Goal: Task Accomplishment & Management: Complete application form

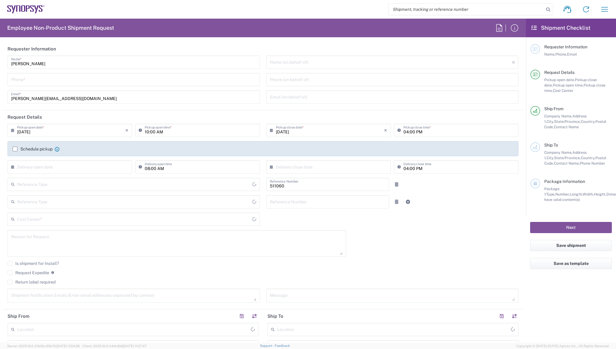
type input "Department"
type input "US01, SDG, HAPS, HW 511060"
type input "[GEOGRAPHIC_DATA]"
type input "Delivered at Place"
type input "[US_STATE]"
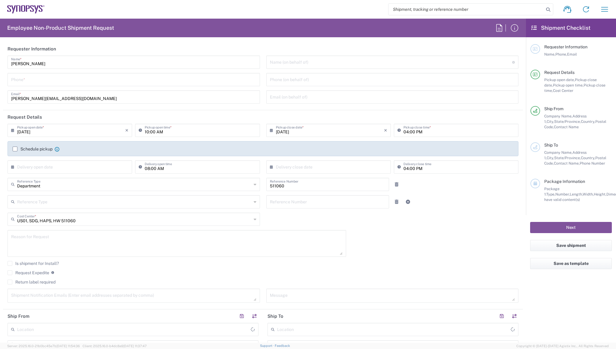
type input "[GEOGRAPHIC_DATA]"
type input "La Jolla US2D"
click at [166, 132] on input "10:00 AM" at bounding box center [200, 130] width 111 height 11
click at [163, 133] on input "12:00 AM" at bounding box center [200, 130] width 111 height 11
type input "12:00 PM"
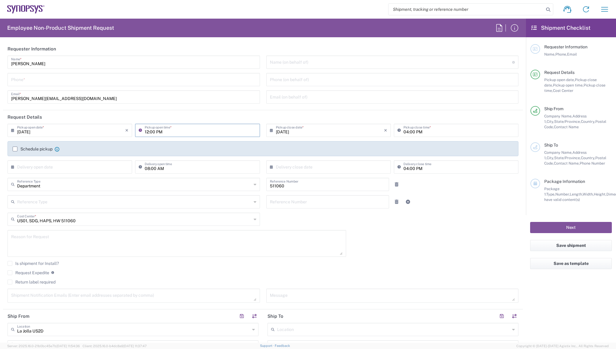
click at [458, 130] on input "04:00 PM" at bounding box center [459, 130] width 111 height 11
click at [46, 80] on input "tel" at bounding box center [133, 79] width 245 height 11
type input "6199877302"
type input "[PERSON_NAME][EMAIL_ADDRESS][DOMAIN_NAME]"
type input "[DATE]"
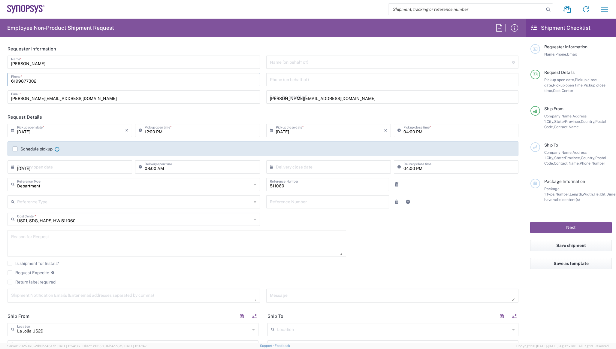
type input "6199877302"
type input "[PERSON_NAME]"
type input "[STREET_ADDRESS]"
type input "Sunnyvale"
type input "[US_STATE]"
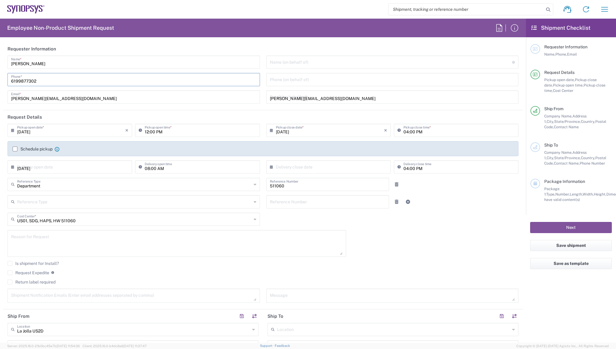
type input "94086"
type input "[PERSON_NAME]"
type input "[PHONE_NUMBER]"
type input "[PERSON_NAME][EMAIL_ADDRESS][DOMAIN_NAME]"
type input "Envelope"
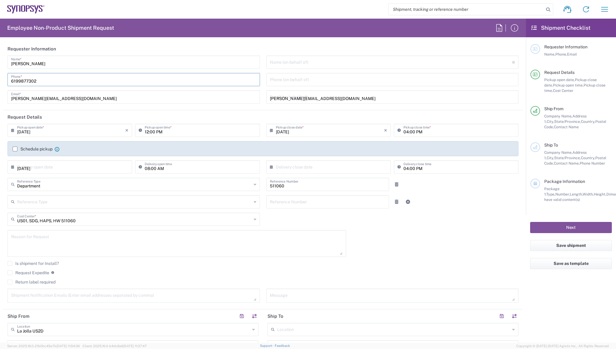
type input "1"
type input "9.5"
type input "12.5"
type input "0.25"
type input "1"
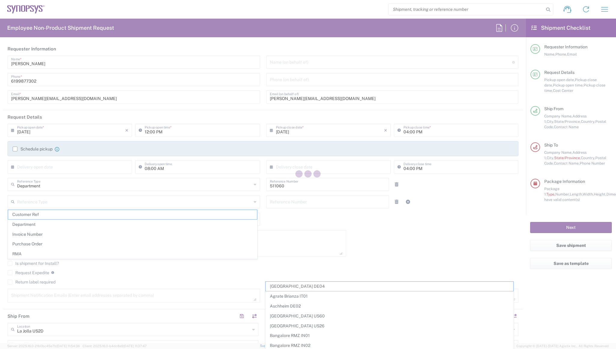
click at [125, 97] on div at bounding box center [308, 174] width 616 height 349
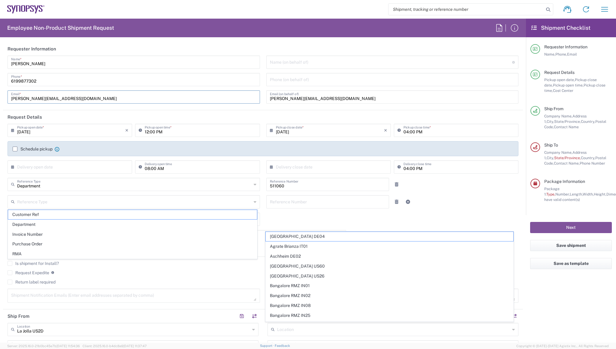
click at [21, 101] on input "[PERSON_NAME][EMAIL_ADDRESS][DOMAIN_NAME]" at bounding box center [133, 96] width 245 height 11
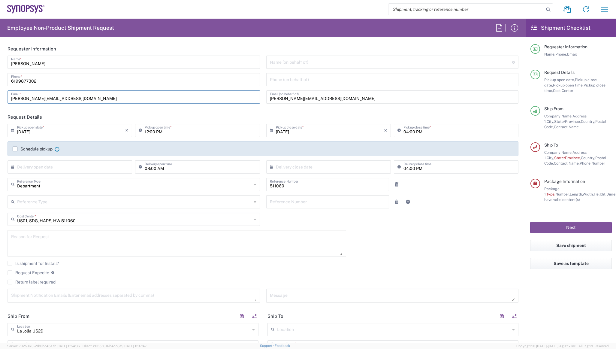
click at [78, 95] on input "[PERSON_NAME][EMAIL_ADDRESS][DOMAIN_NAME]" at bounding box center [133, 96] width 245 height 11
click at [200, 113] on header "Request Details" at bounding box center [263, 117] width 520 height 14
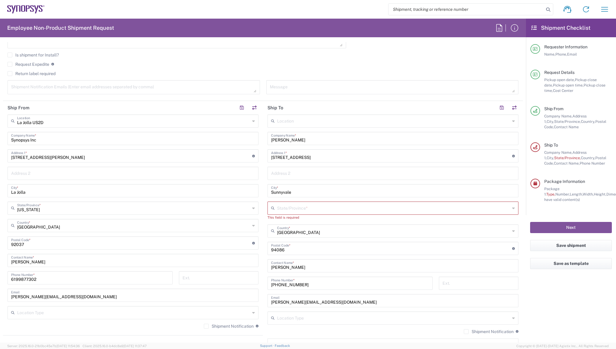
scroll to position [240, 0]
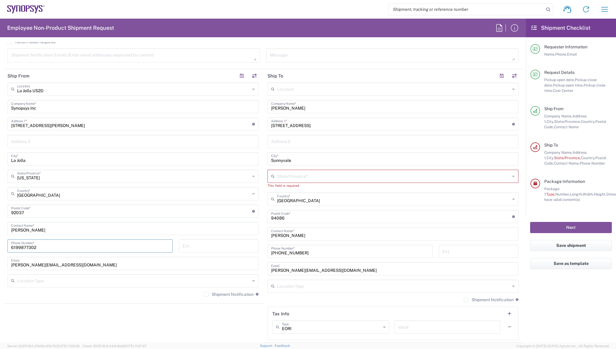
click at [117, 246] on input "6199877302" at bounding box center [90, 245] width 158 height 11
click at [512, 88] on icon at bounding box center [513, 89] width 3 height 10
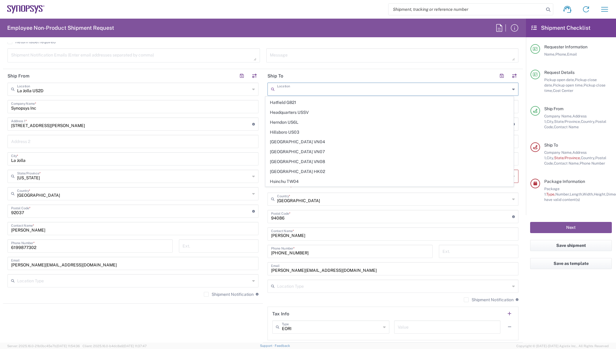
scroll to position [511, 0]
click at [305, 138] on span "Headquarters USSV" at bounding box center [390, 142] width 248 height 9
type input "Headquarters USSV"
type input "Synopsys Headquarters USSV"
type input "[STREET_ADDRESS]"
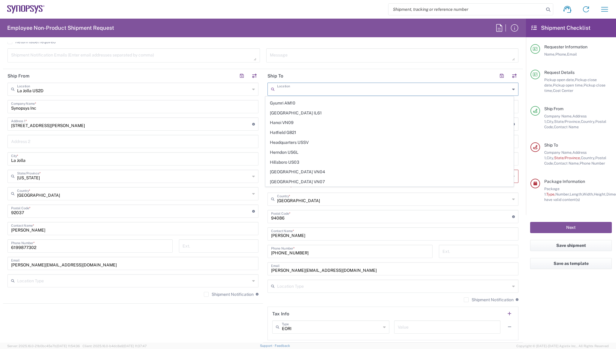
type input "[US_STATE]"
type input "94085"
type input "6505845000"
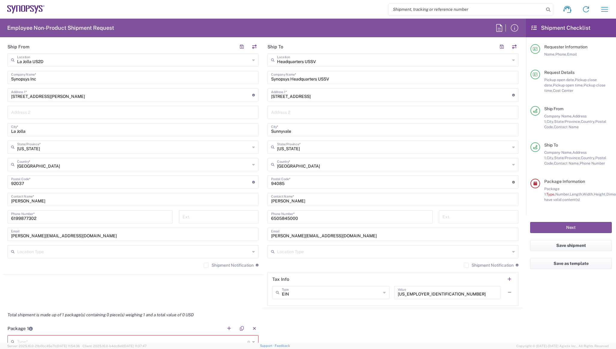
scroll to position [270, 0]
click at [286, 200] on input "[PERSON_NAME]" at bounding box center [393, 198] width 244 height 11
drag, startPoint x: 282, startPoint y: 199, endPoint x: 261, endPoint y: 197, distance: 20.5
click at [263, 197] on main "Headquarters USSV Location Headquarters [GEOGRAPHIC_DATA] Agrate Brianza IT01 […" at bounding box center [393, 179] width 260 height 252
paste input "[PERSON_NAME]"
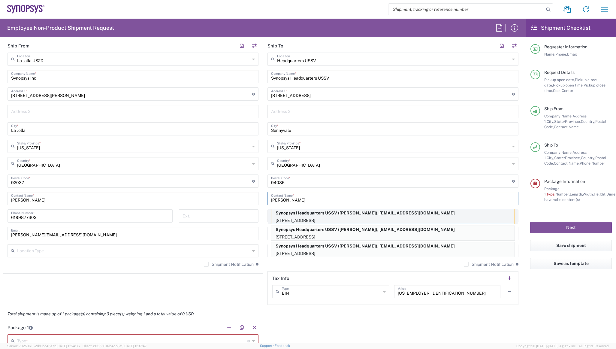
type input "[PERSON_NAME]"
click at [391, 217] on p "[STREET_ADDRESS]" at bounding box center [393, 221] width 243 height 8
type input "16504171843"
type input "[EMAIL_ADDRESS][DOMAIN_NAME]"
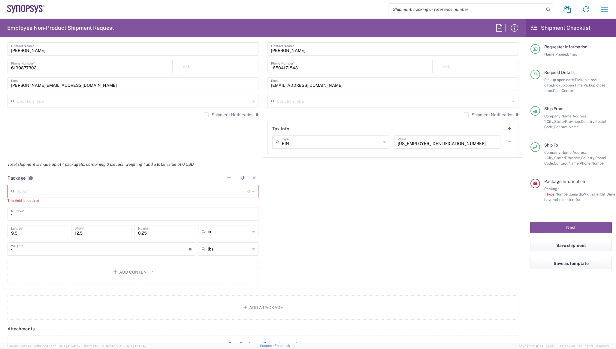
scroll to position [421, 0]
click at [252, 190] on icon at bounding box center [253, 191] width 3 height 10
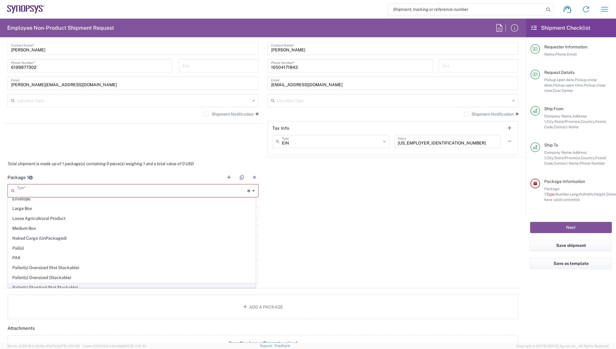
scroll to position [180, 0]
click at [33, 225] on span "Medium Box" at bounding box center [132, 229] width 248 height 9
type input "Medium Box"
type input "13"
type input "11.5"
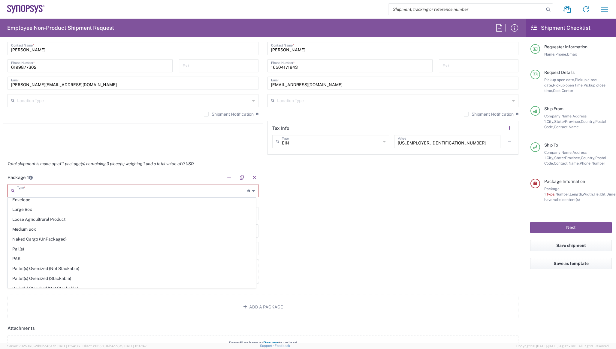
type input "2.5"
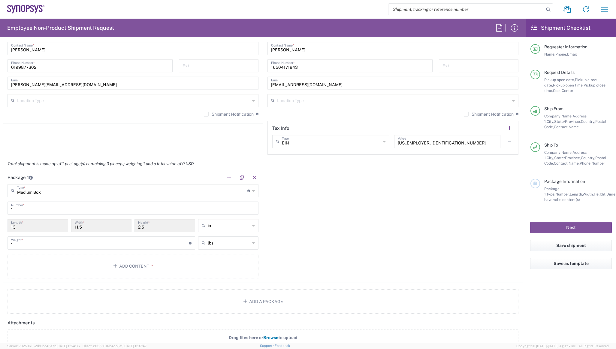
click at [22, 209] on input "1" at bounding box center [133, 207] width 244 height 11
drag, startPoint x: 85, startPoint y: 224, endPoint x: 64, endPoint y: 227, distance: 21.5
click at [64, 227] on div "13 Length * 11.5 Width * 2.5 Height * in in cm ft" at bounding box center [133, 227] width 254 height 17
click at [166, 223] on input "2.5" at bounding box center [164, 225] width 53 height 11
drag, startPoint x: 155, startPoint y: 227, endPoint x: 124, endPoint y: 227, distance: 31.5
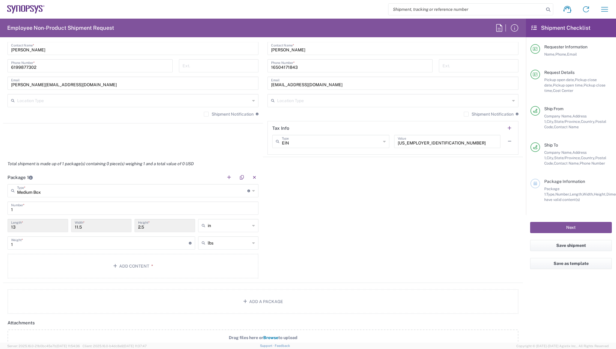
click at [124, 227] on div "13 Length * 11.5 Width * 2.5 Height * in in cm ft" at bounding box center [133, 227] width 254 height 17
click at [146, 227] on input "2.5" at bounding box center [164, 225] width 53 height 11
drag, startPoint x: 145, startPoint y: 228, endPoint x: 131, endPoint y: 230, distance: 13.6
click at [132, 230] on div "13 Length * 11.5 Width * 2.5 Height * in in cm ft" at bounding box center [133, 227] width 254 height 17
drag, startPoint x: 131, startPoint y: 230, endPoint x: 85, endPoint y: 226, distance: 46.1
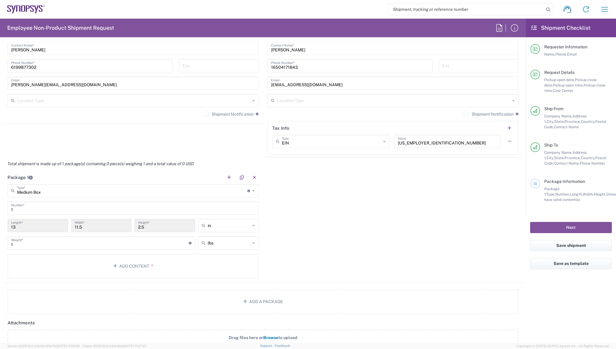
click at [87, 223] on input "11.5" at bounding box center [101, 225] width 53 height 11
drag, startPoint x: 82, startPoint y: 228, endPoint x: 70, endPoint y: 228, distance: 12.6
click at [70, 228] on div "11.5 Width *" at bounding box center [102, 227] width 64 height 17
click at [252, 189] on icon at bounding box center [253, 191] width 3 height 10
type input "Medium Box"
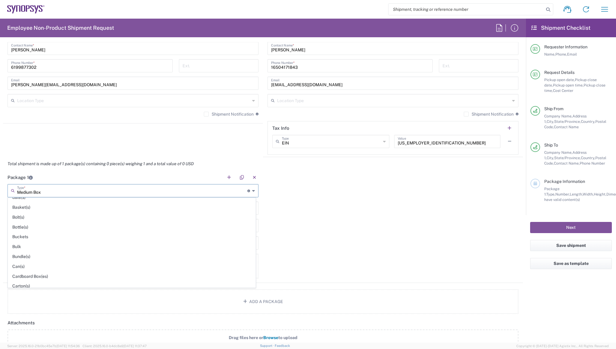
scroll to position [0, 0]
click at [344, 208] on div "Package 1 Medium Box Type * Material used to package goods Medium Box Bale(s) B…" at bounding box center [263, 227] width 520 height 112
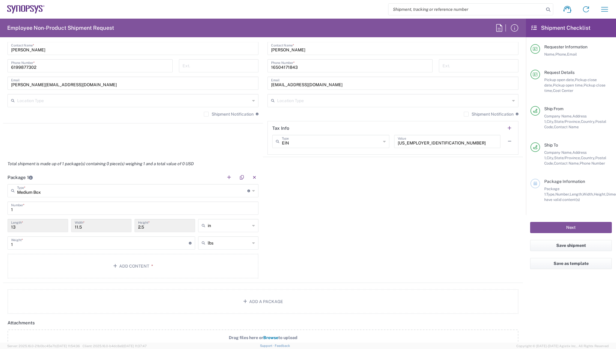
click at [102, 226] on input "11.5" at bounding box center [101, 225] width 53 height 11
click at [253, 189] on div "Medium Box Type * Material used to package goods" at bounding box center [133, 190] width 251 height 13
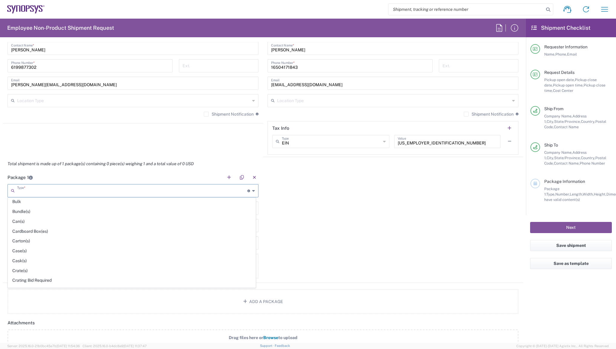
scroll to position [60, 0]
click at [28, 228] on span "Cardboard Box(es)" at bounding box center [132, 231] width 248 height 9
type input "Cardboard Box(es)"
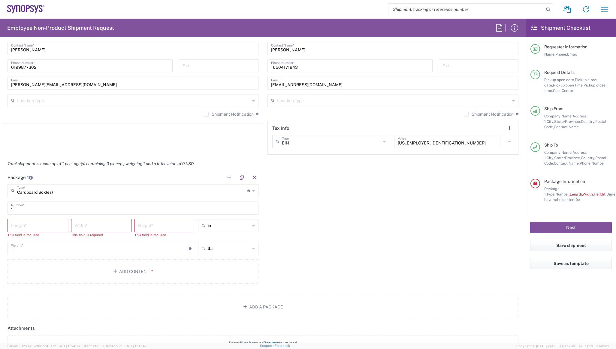
click at [36, 227] on input "number" at bounding box center [37, 225] width 53 height 11
type input "13"
click at [103, 227] on input "number" at bounding box center [101, 225] width 53 height 11
type input "16"
click at [157, 227] on input "number" at bounding box center [164, 225] width 53 height 11
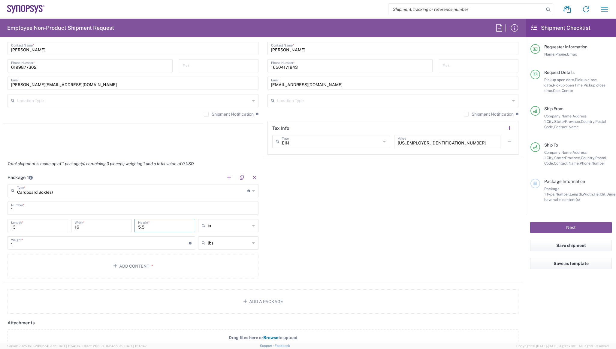
type input "5.5"
click at [7, 244] on div "1 Weight * Total weight of package(s) in pounds or kilograms" at bounding box center [101, 244] width 191 height 17
type input "2.65"
click at [338, 245] on div "Package 1 Cardboard Box(es) Type * Material used to package goods Medium Box Ba…" at bounding box center [263, 227] width 520 height 112
click at [123, 266] on button "Add Content *" at bounding box center [133, 266] width 251 height 25
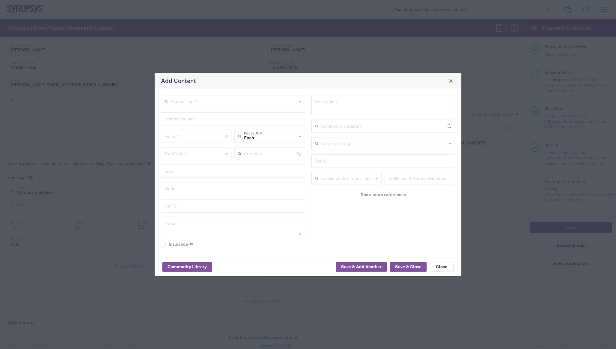
type input "US Dollar"
click at [220, 101] on input "text" at bounding box center [234, 101] width 126 height 11
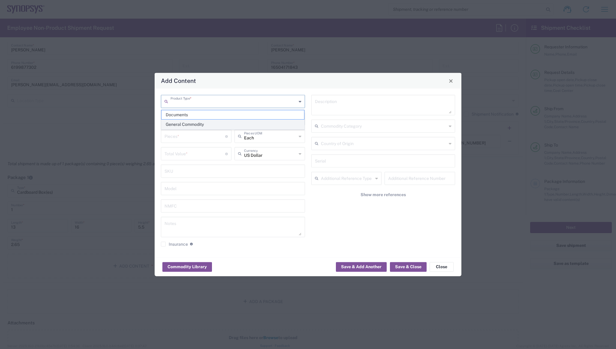
click at [191, 125] on span "General Commodity" at bounding box center [233, 124] width 143 height 9
type input "General Commodity"
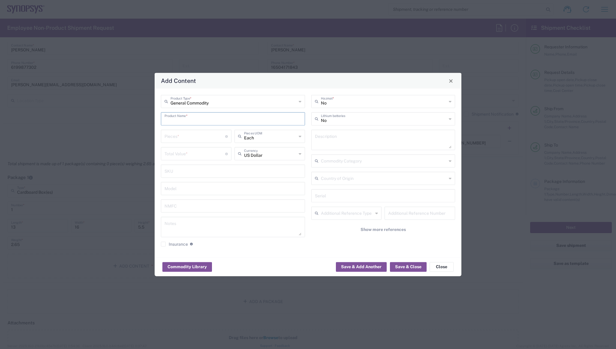
click at [219, 119] on input "text" at bounding box center [233, 118] width 137 height 11
type input "PSU Bracket"
click at [192, 138] on input "number" at bounding box center [195, 136] width 61 height 11
type input "1"
click at [272, 259] on div "Commodity Library Save & Add Another Save & Close Close" at bounding box center [308, 266] width 307 height 19
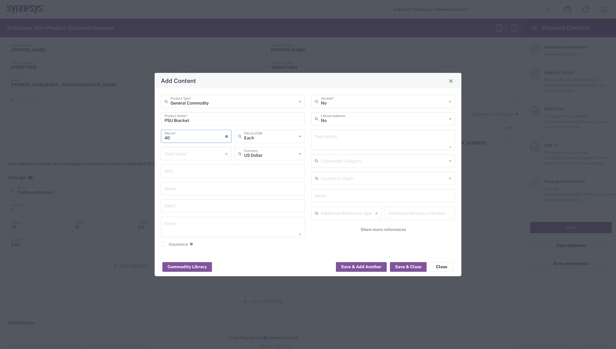
click at [177, 137] on input "40" at bounding box center [195, 136] width 61 height 11
type input "4"
type input "40.00"
click at [262, 258] on div "Commodity Library Save & Add Another Save & Close Close" at bounding box center [308, 266] width 307 height 19
click at [200, 155] on input "number" at bounding box center [195, 153] width 61 height 11
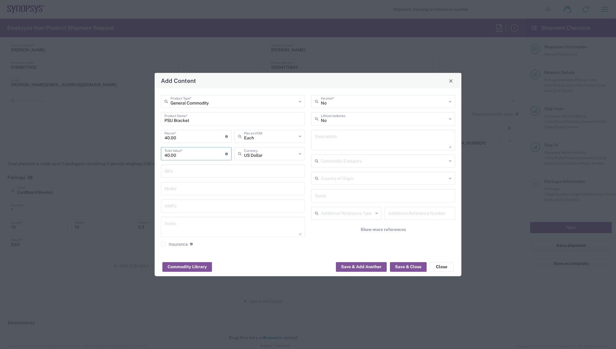
type input "40.00"
click at [257, 253] on div "General Commodity Product Type * PSU Bracket Product Name * 40.00 Pieces * Numb…" at bounding box center [308, 173] width 307 height 169
click at [301, 101] on icon at bounding box center [300, 102] width 3 height 10
type input "General Commodity"
click at [301, 101] on icon at bounding box center [300, 102] width 3 height 10
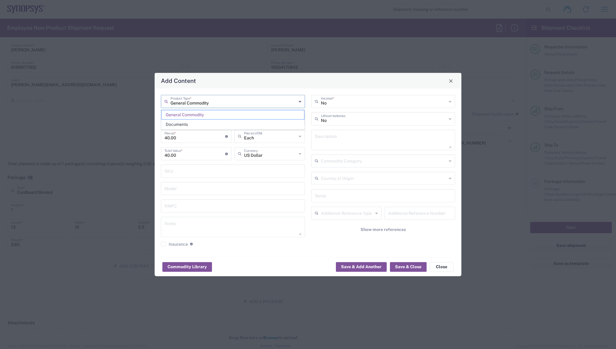
click at [305, 270] on div "Commodity Library Save & Add Another Save & Close Close" at bounding box center [308, 266] width 307 height 19
click at [415, 267] on button "Save & Close" at bounding box center [408, 267] width 37 height 10
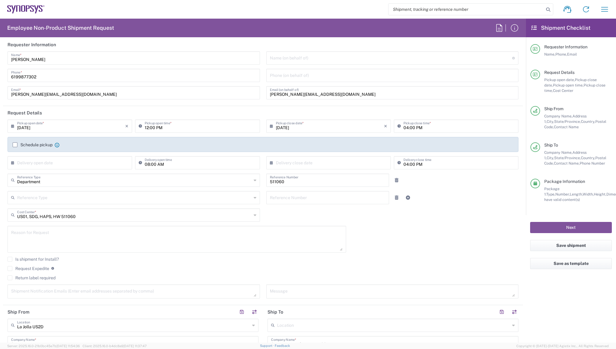
scroll to position [0, 0]
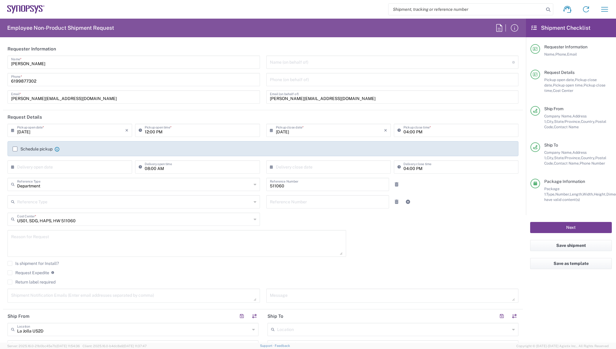
drag, startPoint x: 581, startPoint y: 228, endPoint x: 578, endPoint y: 230, distance: 3.1
click at [581, 228] on button "Next" at bounding box center [572, 227] width 82 height 11
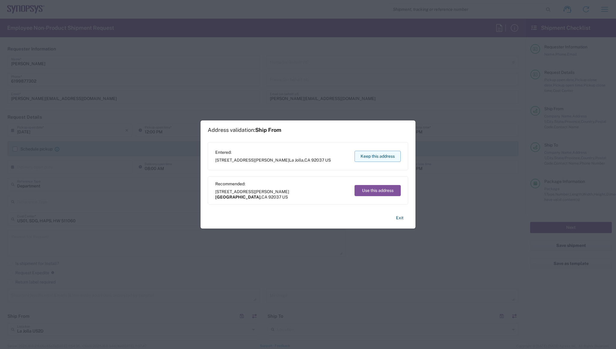
click at [383, 157] on button "Keep this address" at bounding box center [378, 156] width 46 height 11
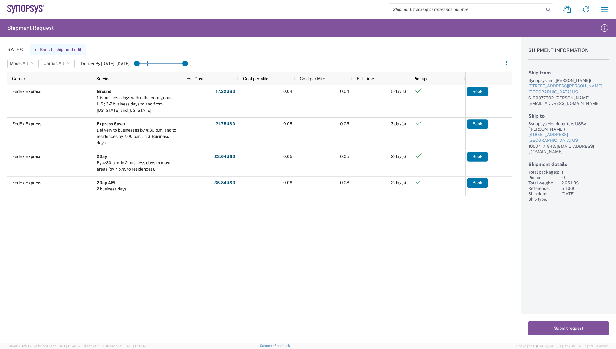
click at [64, 49] on button "Back to shipment edit" at bounding box center [58, 49] width 56 height 11
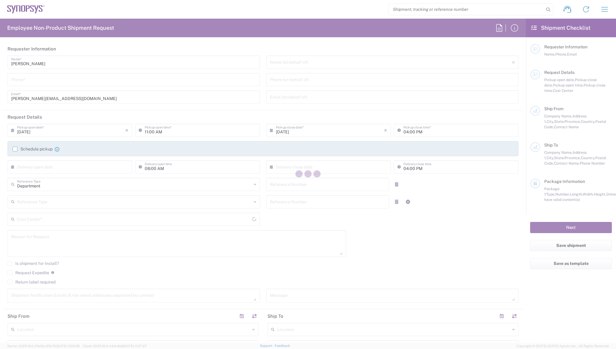
type input "6199877302"
type input "[PERSON_NAME][EMAIL_ADDRESS][DOMAIN_NAME]"
type input "12:00 PM"
type input "511060"
type textarea "[PERSON_NAME][EMAIL_ADDRESS][DOMAIN_NAME]"
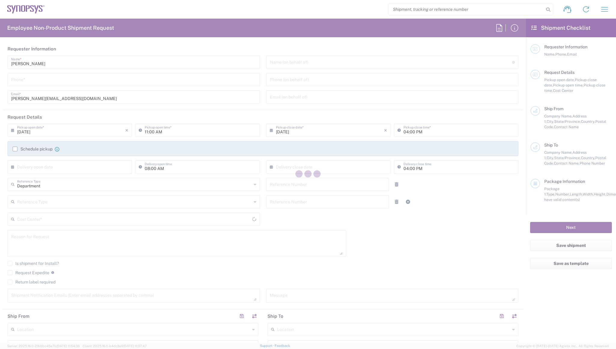
type input "La Jolla US2D"
type input "Synopsys Inc"
type input "[STREET_ADDRESS][PERSON_NAME]"
type input "La Jolla"
type input "92037"
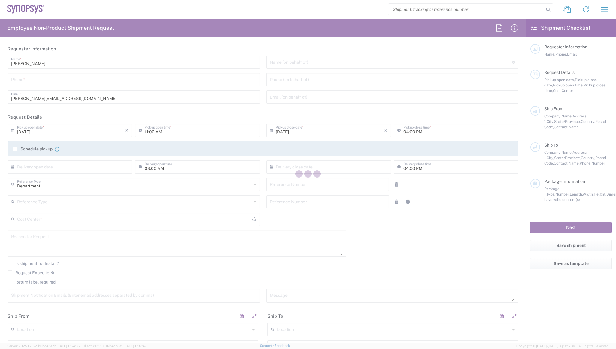
type input "[PERSON_NAME]"
type input "6199877302"
type input "[PERSON_NAME][EMAIL_ADDRESS][DOMAIN_NAME]"
type input "Synopsys Headquarters USSV"
type input "[STREET_ADDRESS]"
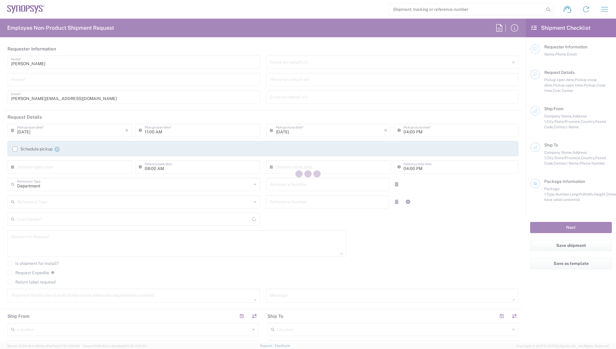
type input "Sunnyvale"
type input "94085"
type input "[PERSON_NAME]"
type input "16504171843"
type input "[EMAIL_ADDRESS][DOMAIN_NAME]"
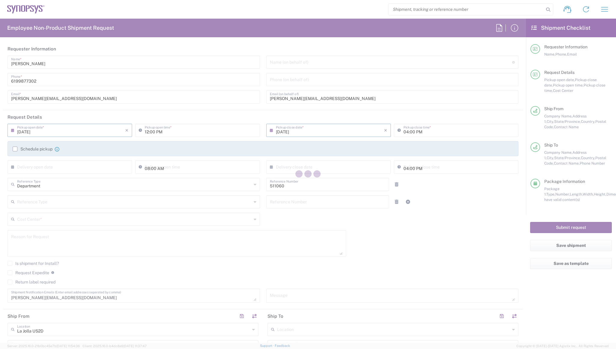
type input "[US_STATE]"
type input "Cardboard Box(es)"
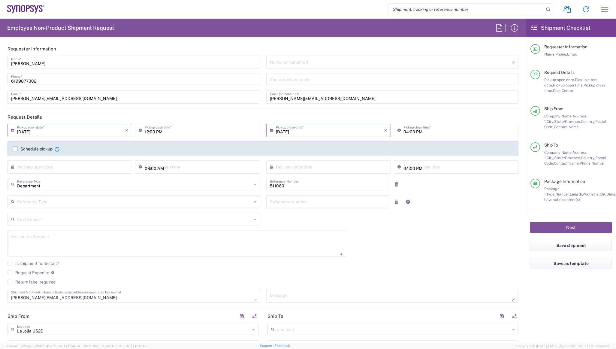
type input "US01, SDG, HAPS, HW 511060"
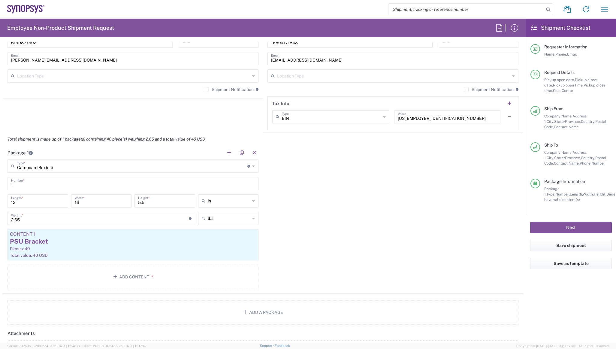
scroll to position [451, 0]
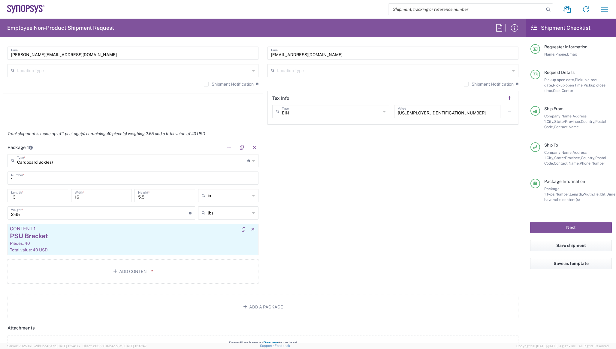
click at [68, 248] on div "Total value: 40 USD" at bounding box center [133, 249] width 246 height 5
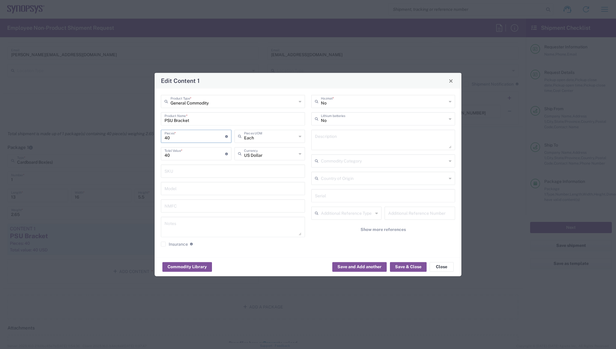
drag, startPoint x: 177, startPoint y: 140, endPoint x: 153, endPoint y: 139, distance: 23.5
click at [154, 139] on div "Edit Content 1 General Commodity Product Type * PSU Bracket Product Name * 40 P…" at bounding box center [308, 174] width 616 height 349
type input "1"
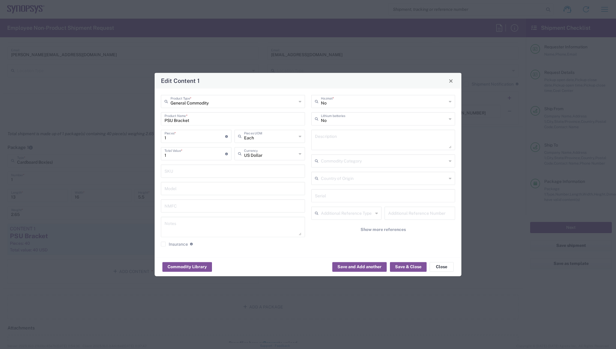
click at [315, 256] on div "General Commodity Product Type * PSU Bracket Product Name * 1 Pieces * Number o…" at bounding box center [308, 173] width 307 height 169
drag, startPoint x: 169, startPoint y: 157, endPoint x: 151, endPoint y: 154, distance: 18.5
click at [151, 154] on div "Edit Content 1 General Commodity Product Type * PSU Bracket Product Name * 1 Pi…" at bounding box center [308, 174] width 616 height 349
type input "40.0"
click at [307, 262] on div "Commodity Library Save and Add another Save & Close Close" at bounding box center [308, 266] width 307 height 19
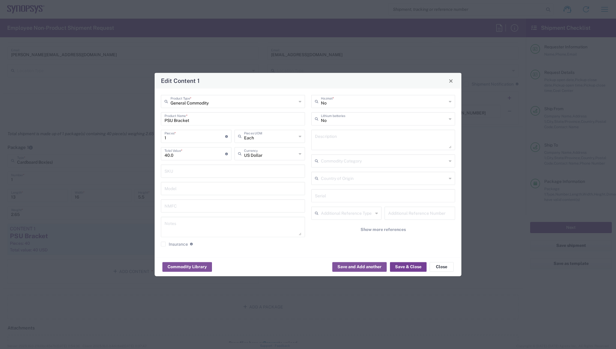
click at [412, 268] on button "Save & Close" at bounding box center [408, 267] width 37 height 10
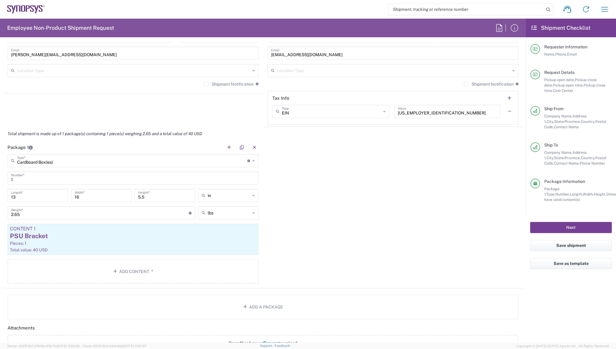
click at [582, 227] on button "Next" at bounding box center [572, 227] width 82 height 11
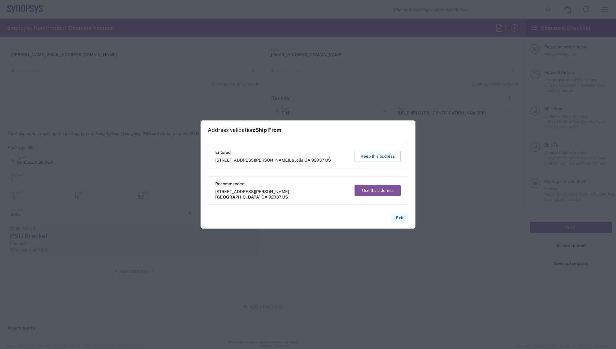
click at [401, 218] on button "Exit" at bounding box center [399, 218] width 17 height 11
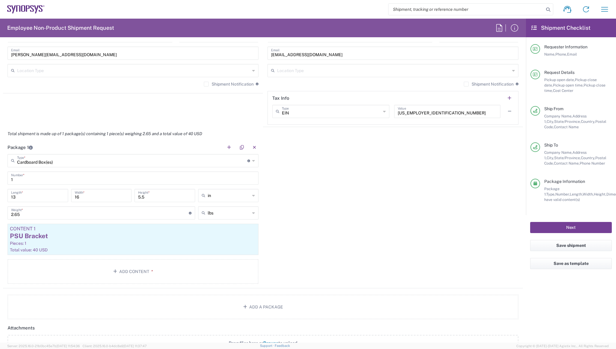
click at [578, 227] on button "Next" at bounding box center [572, 227] width 82 height 11
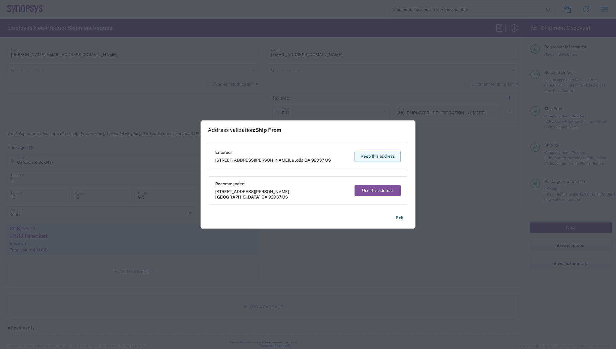
click at [373, 158] on button "Keep this address" at bounding box center [378, 156] width 46 height 11
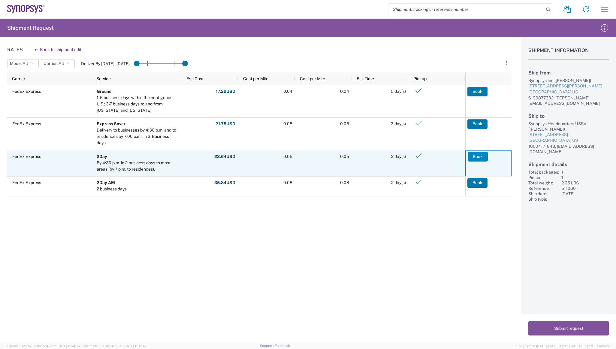
click at [478, 157] on button "Book" at bounding box center [478, 157] width 20 height 10
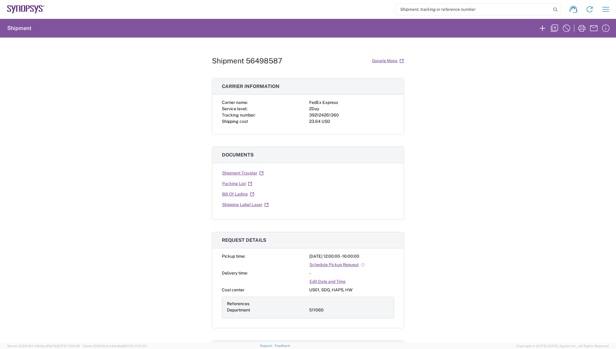
click at [487, 124] on div "Shipment 56498587 Google Maps Carrier information Carrier name: FedEx Express S…" at bounding box center [308, 190] width 616 height 305
click at [165, 105] on div "Shipment 56498587 Google Maps Carrier information Carrier name: FedEx Express S…" at bounding box center [308, 190] width 616 height 305
drag, startPoint x: 108, startPoint y: 174, endPoint x: 113, endPoint y: 166, distance: 9.8
click at [108, 174] on div "Shipment 56498587 Google Maps Carrier information Carrier name: FedEx Express S…" at bounding box center [308, 190] width 616 height 305
